Goal: Information Seeking & Learning: Learn about a topic

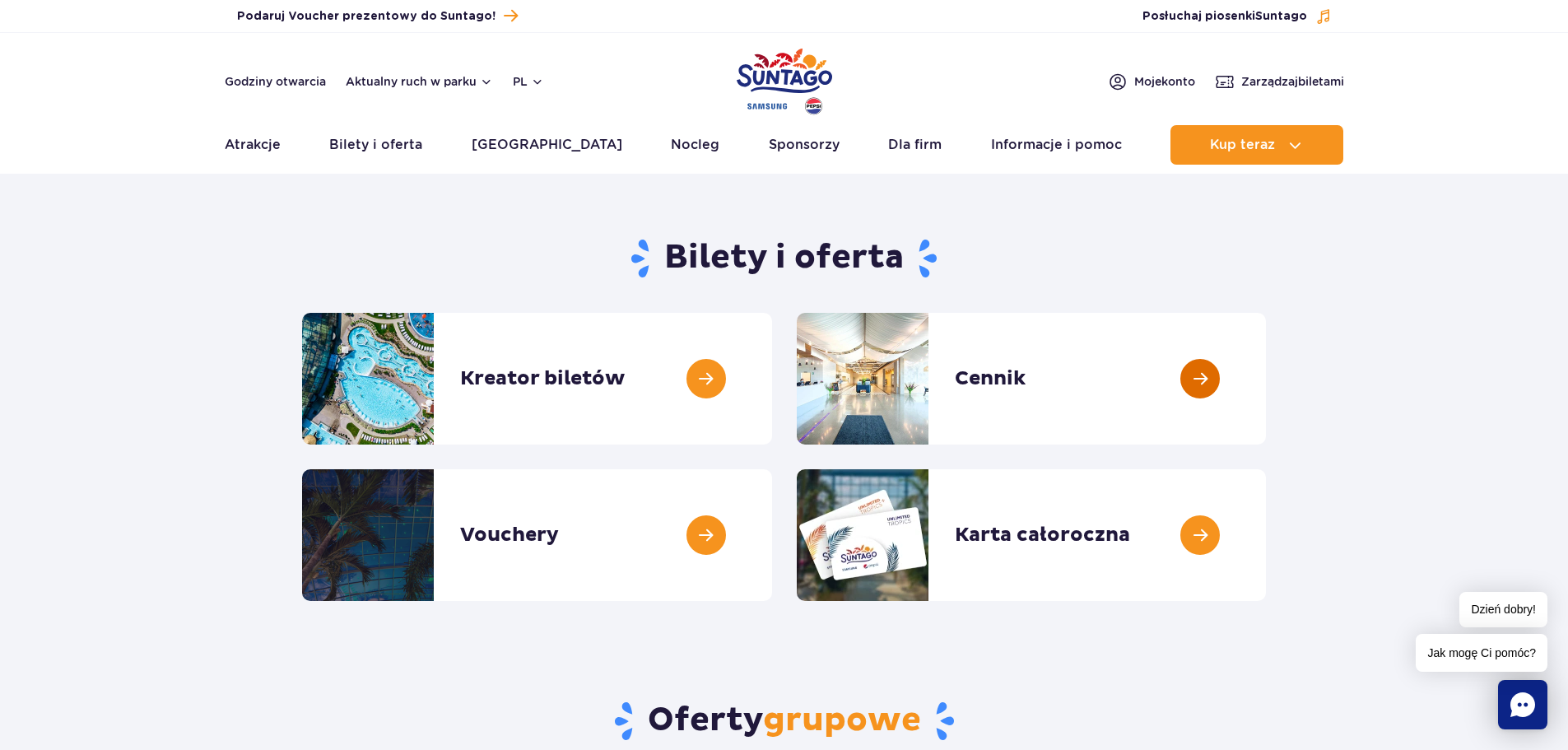
click at [1266, 386] on link at bounding box center [1266, 379] width 0 height 132
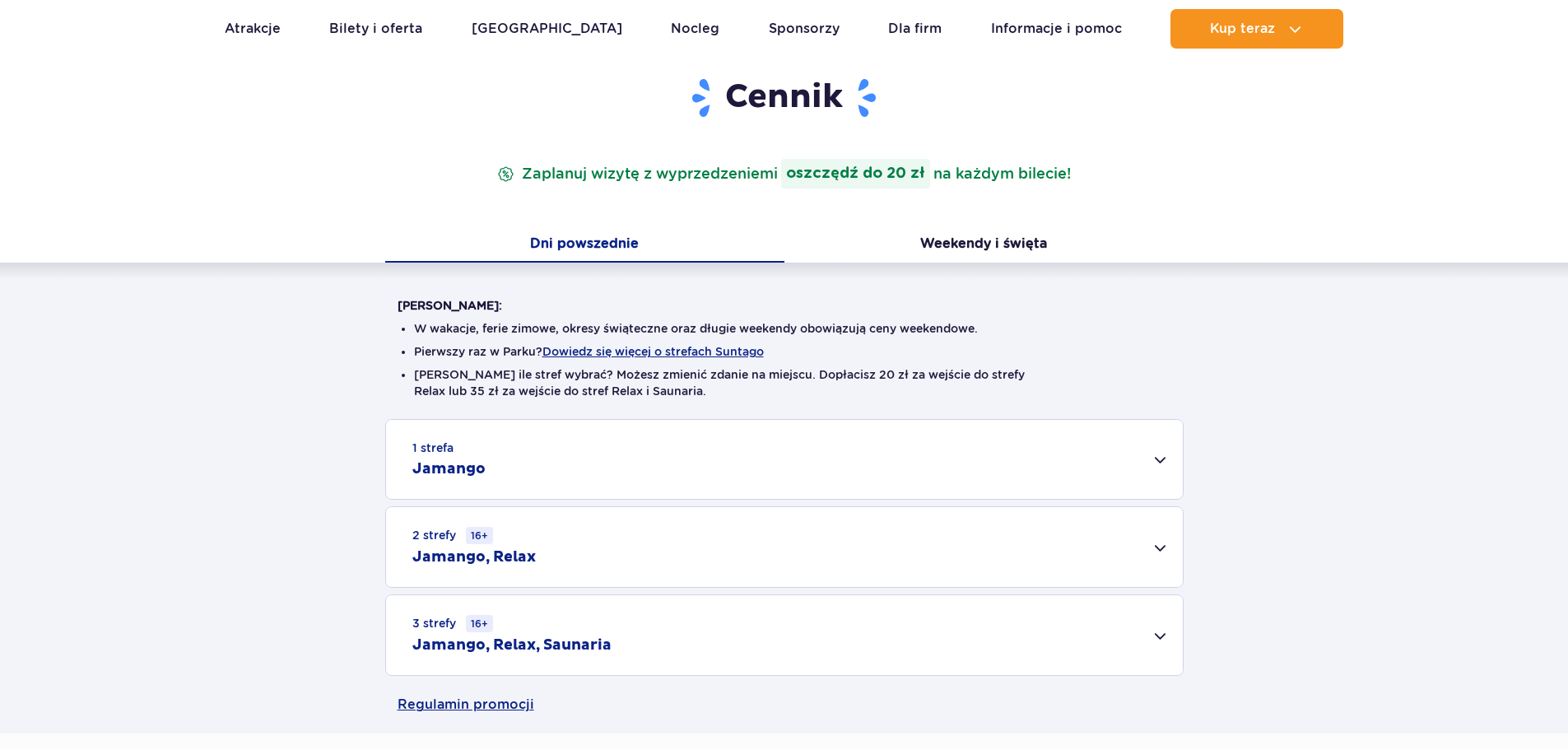
scroll to position [165, 0]
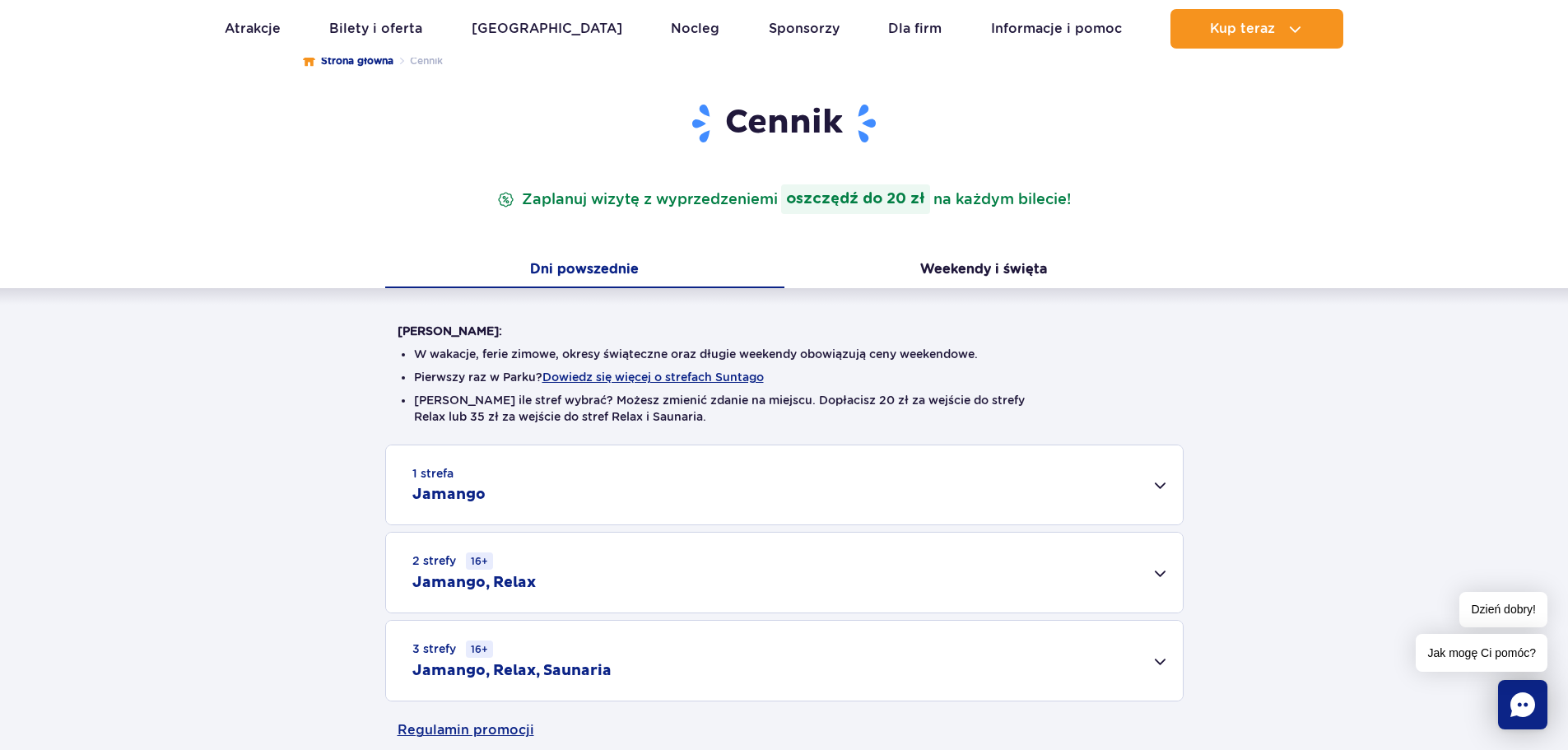
click at [864, 504] on div "1 strefa Jamango" at bounding box center [784, 485] width 797 height 79
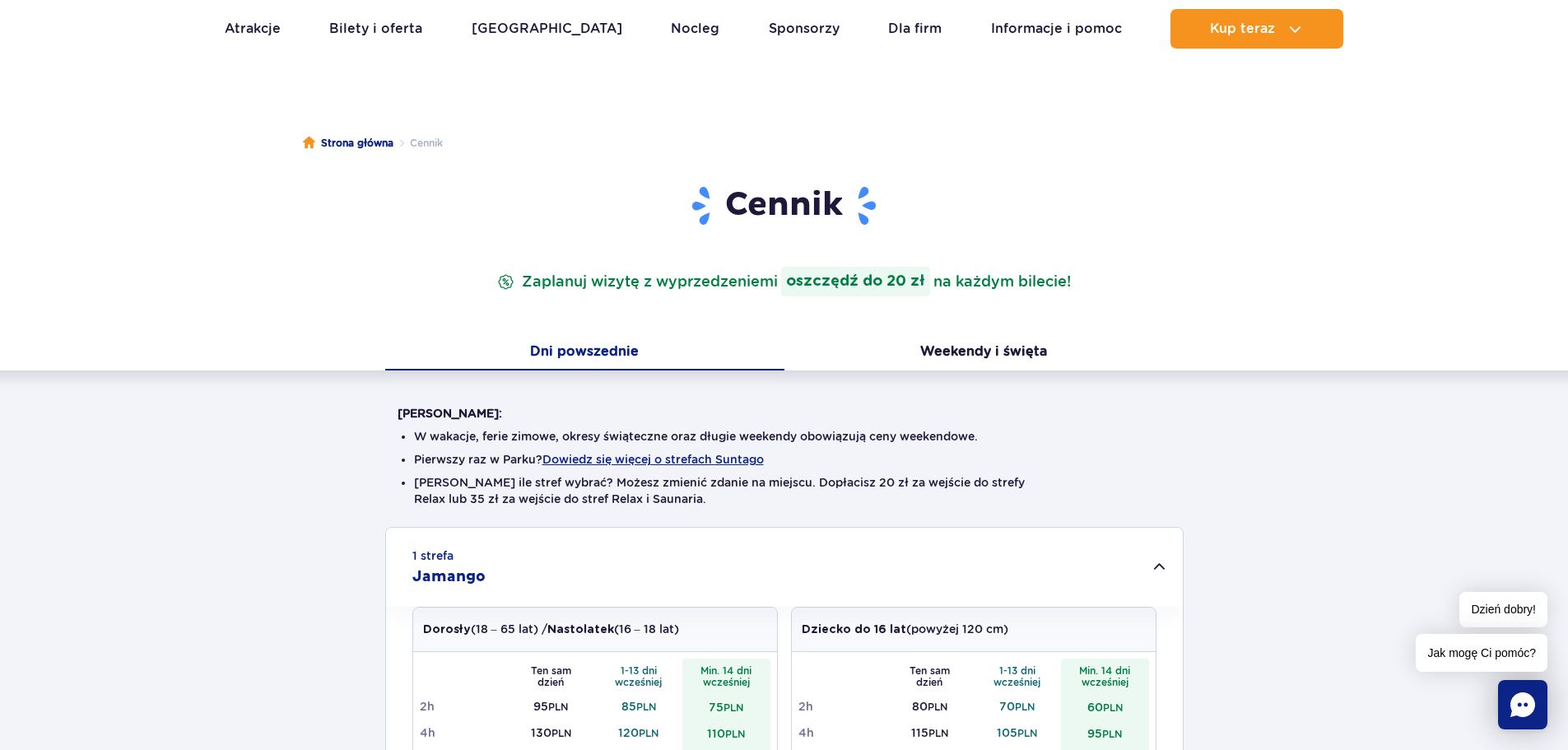
scroll to position [0, 0]
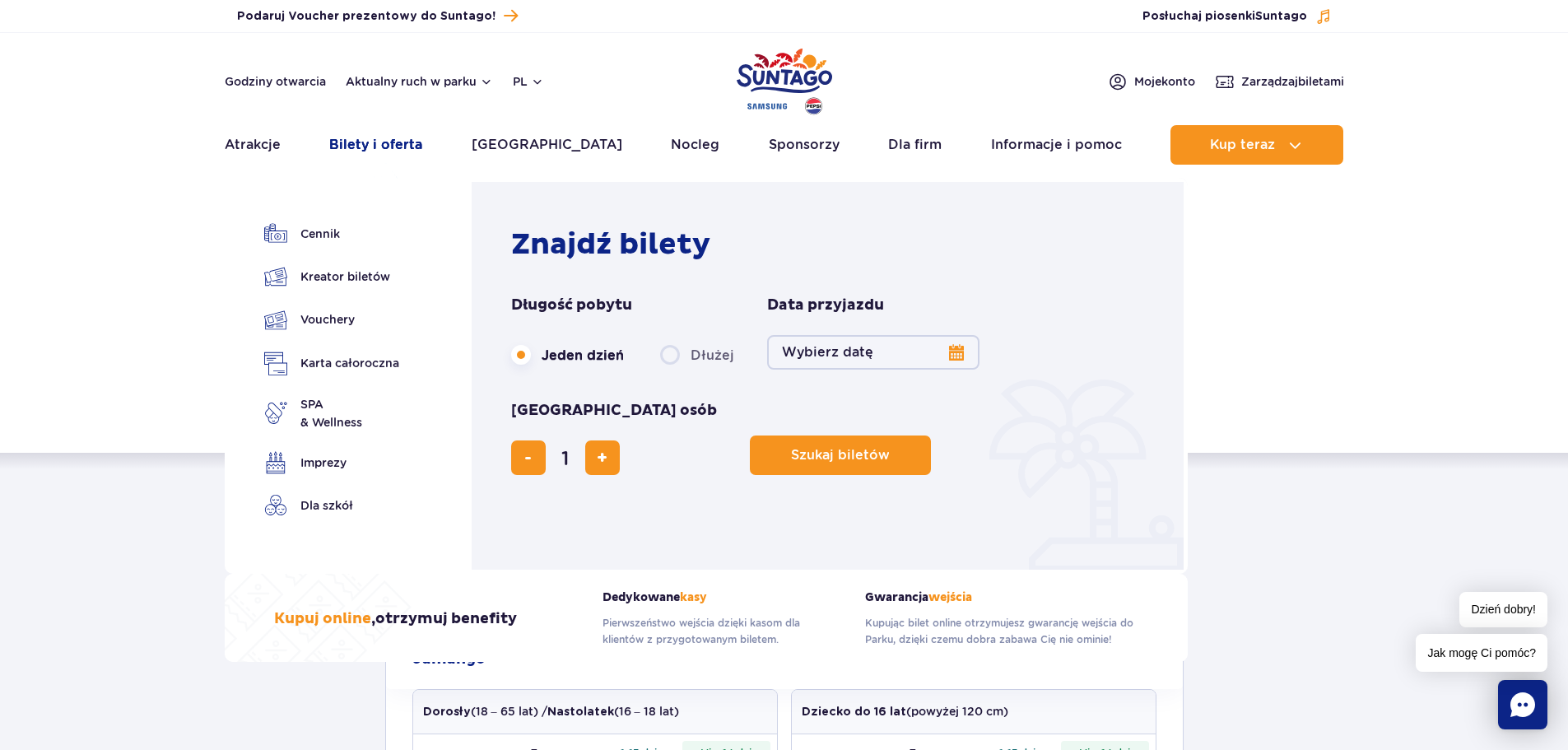
click at [408, 147] on link "Bilety i oferta" at bounding box center [376, 145] width 93 height 39
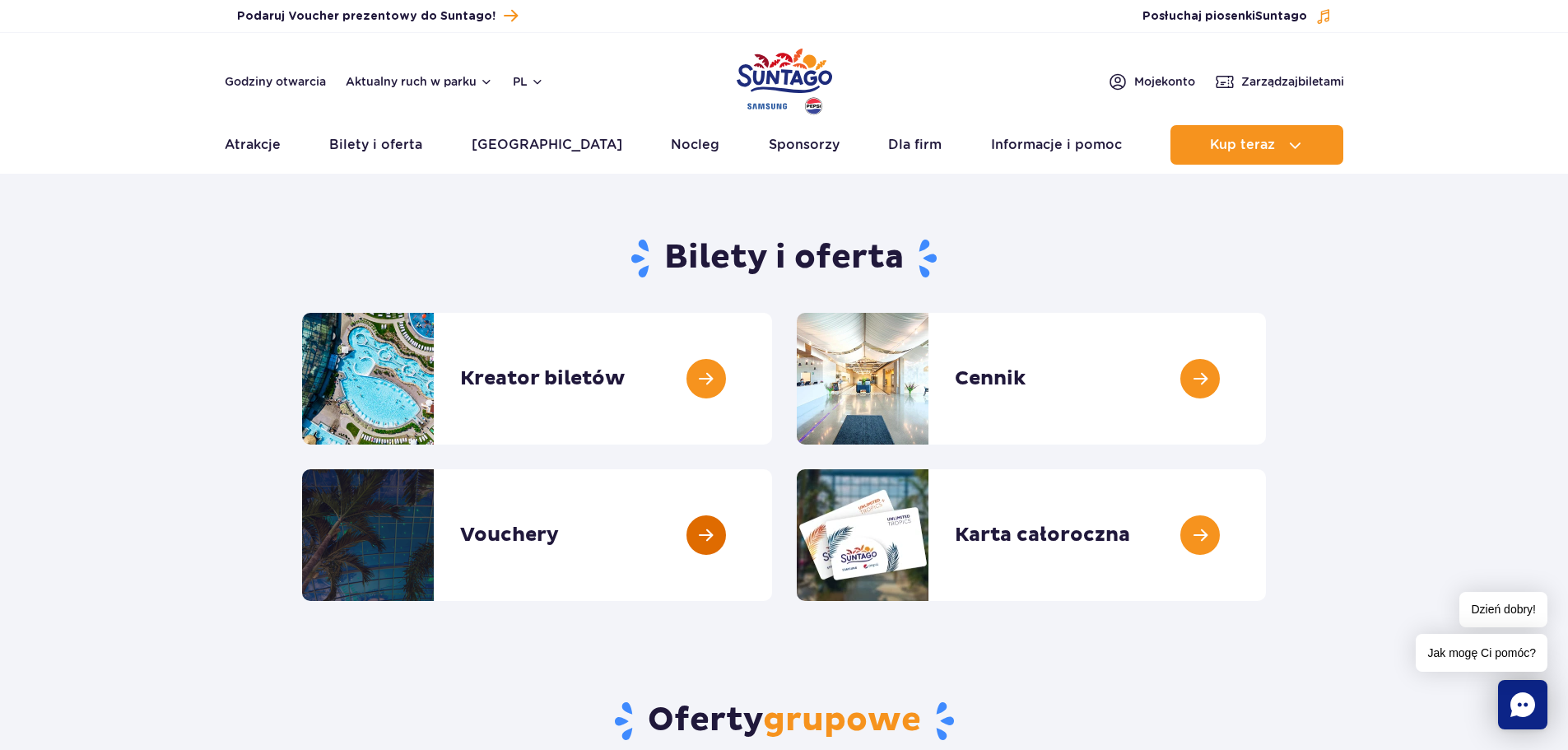
click at [773, 556] on link at bounding box center [773, 536] width 0 height 132
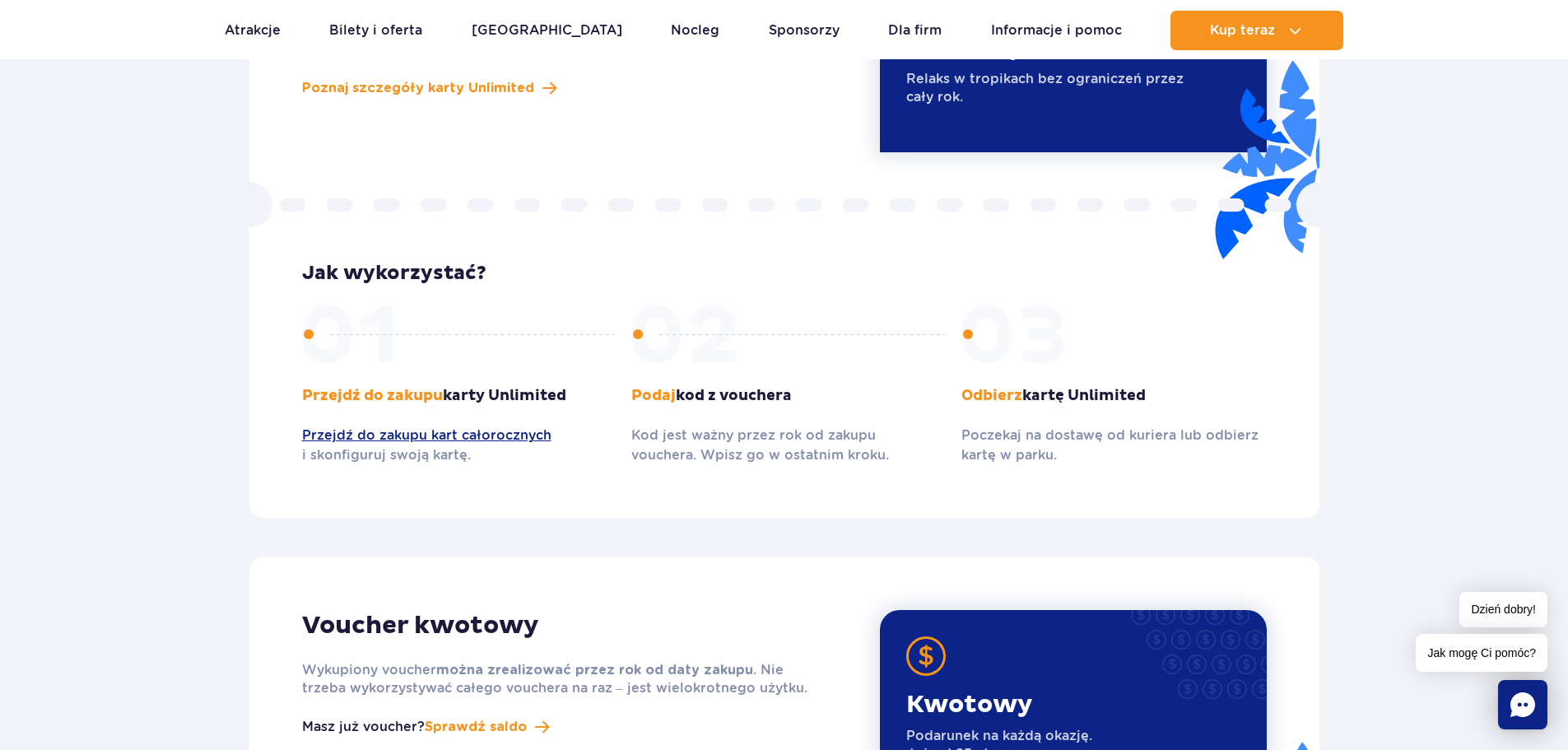
scroll to position [1647, 0]
